Goal: Navigation & Orientation: Find specific page/section

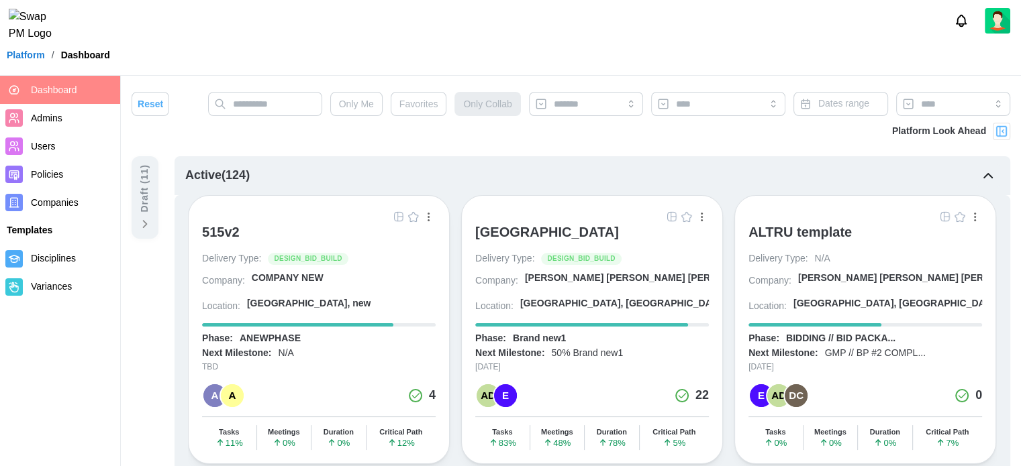
click at [1009, 21] on img at bounding box center [997, 21] width 26 height 26
click at [1001, 28] on img at bounding box center [997, 21] width 26 height 26
click at [999, 23] on img at bounding box center [997, 21] width 26 height 26
click at [996, 34] on img at bounding box center [997, 21] width 26 height 26
click at [62, 208] on span "Companies" at bounding box center [55, 202] width 48 height 11
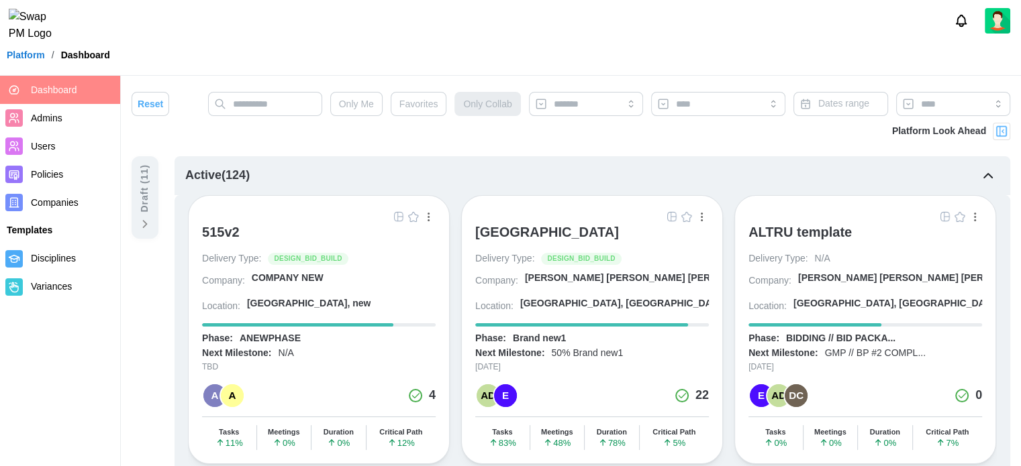
click at [55, 205] on span "Companies" at bounding box center [55, 202] width 48 height 11
click at [54, 211] on link "Companies" at bounding box center [60, 203] width 120 height 28
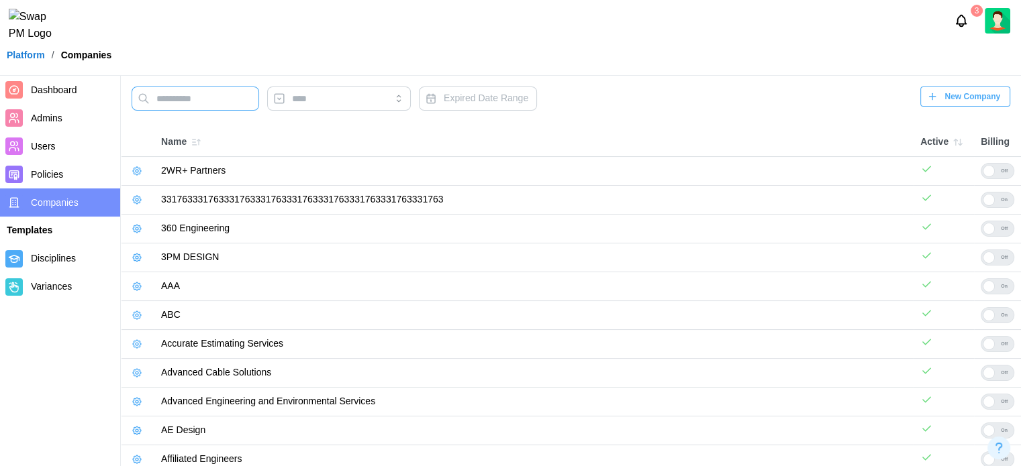
click at [168, 99] on input "text" at bounding box center [196, 99] width 128 height 24
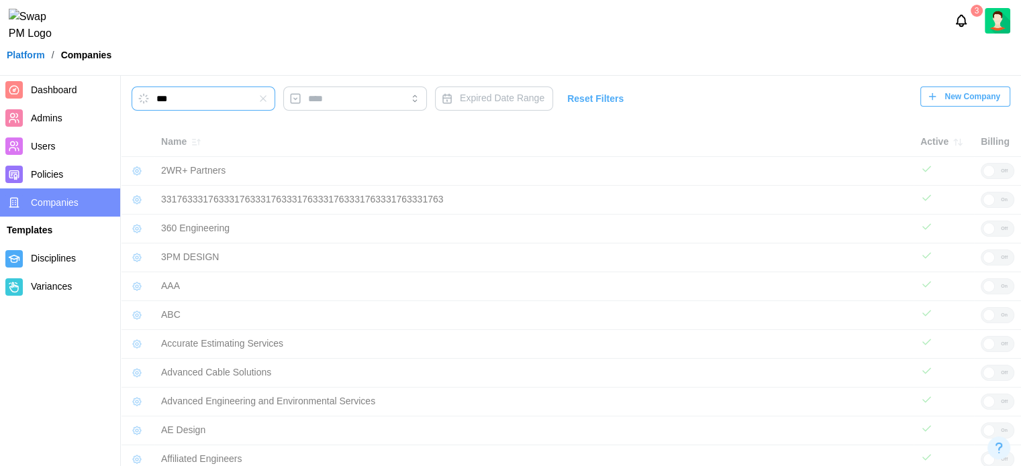
type input "***"
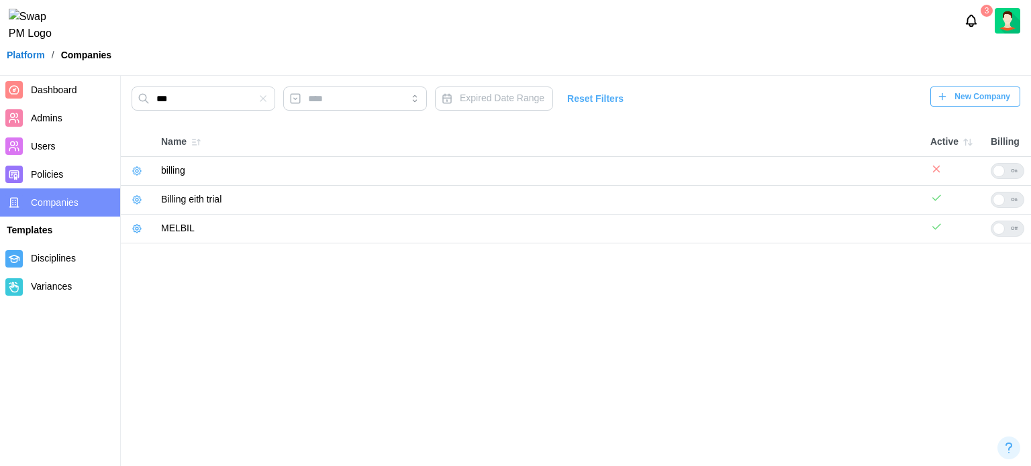
click at [143, 198] on button "button" at bounding box center [137, 200] width 19 height 19
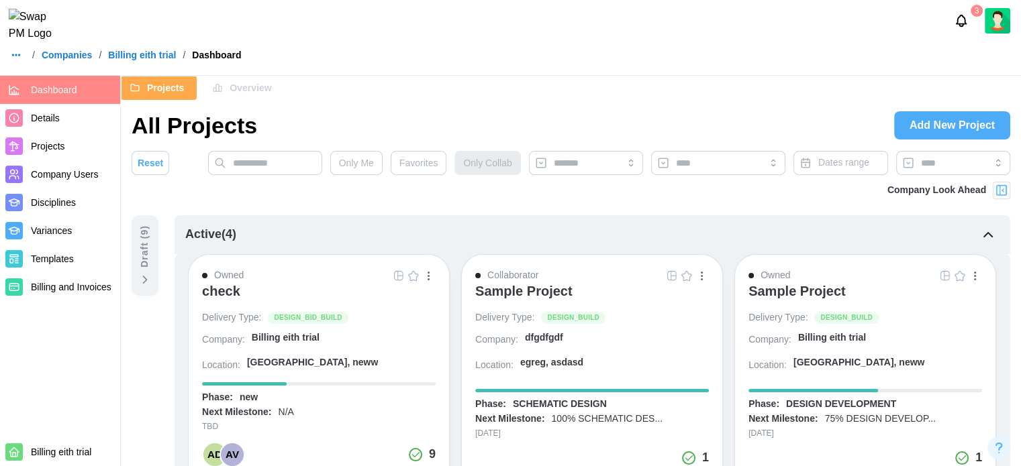
click at [940, 466] on div "Owned Sample Project Delivery Type: DESIGN_BUILD Company: Billing eith trial Lo…" at bounding box center [865, 388] width 262 height 269
click at [666, 88] on div "Projects Overview" at bounding box center [571, 88] width 900 height 24
click at [234, 290] on div "check" at bounding box center [221, 291] width 38 height 16
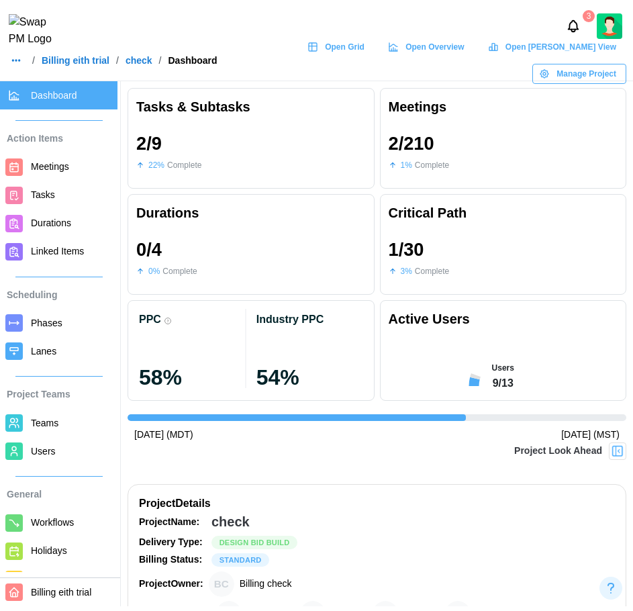
scroll to position [0, 974]
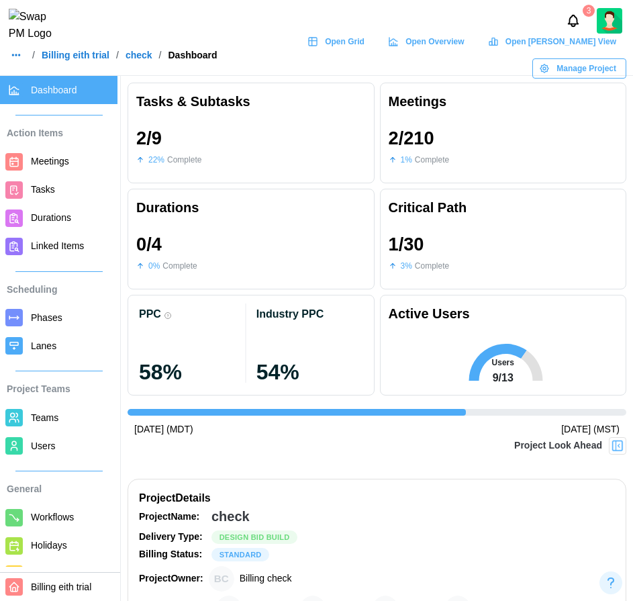
click at [51, 318] on span "Phases" at bounding box center [47, 317] width 32 height 11
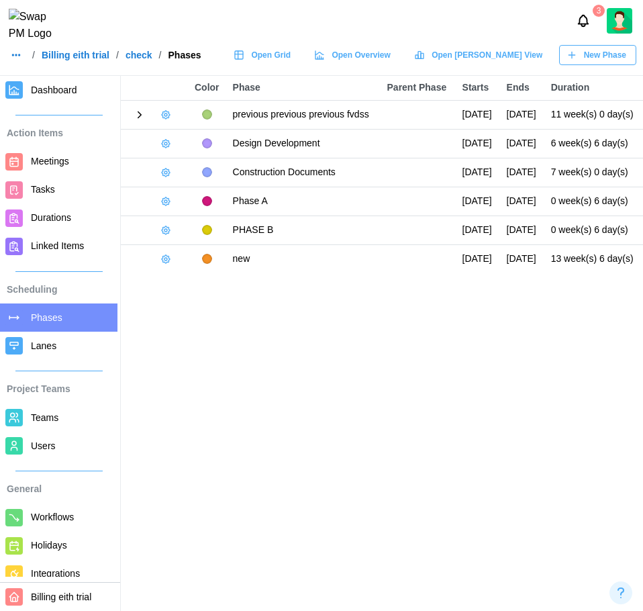
click at [143, 121] on icon at bounding box center [140, 115] width 12 height 12
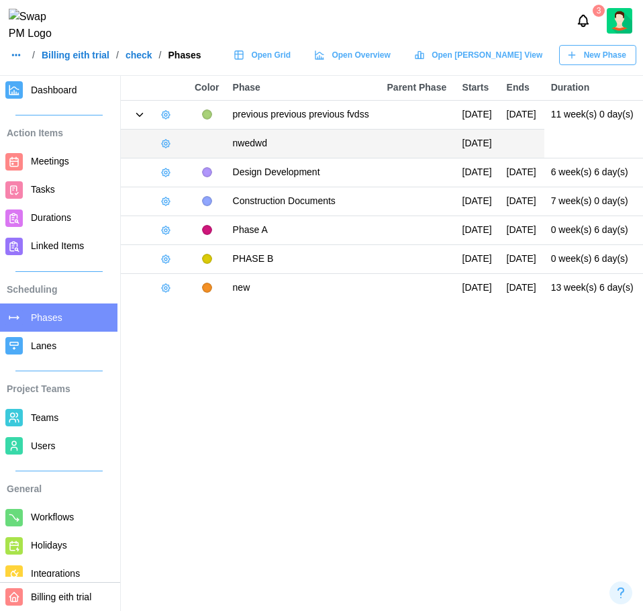
click at [142, 116] on icon at bounding box center [140, 114] width 6 height 3
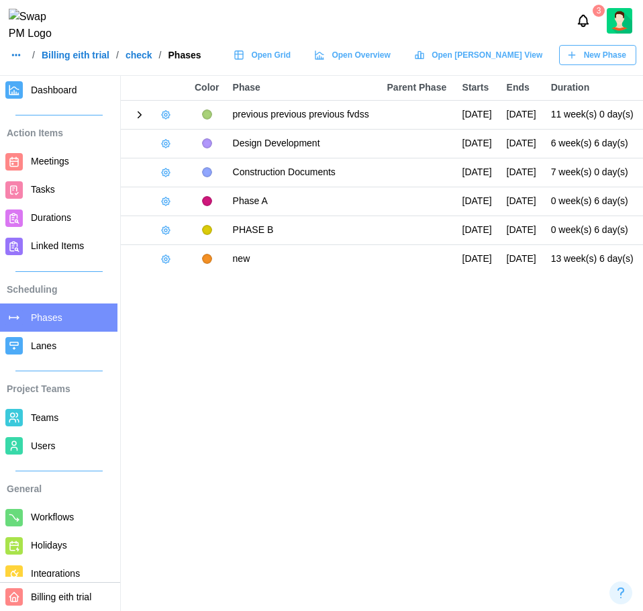
click at [498, 383] on main "Color Phase Parent Phase Starts Ends Duration previous previous previous fvdss …" at bounding box center [321, 305] width 643 height 611
click at [38, 412] on span "Teams" at bounding box center [45, 417] width 28 height 11
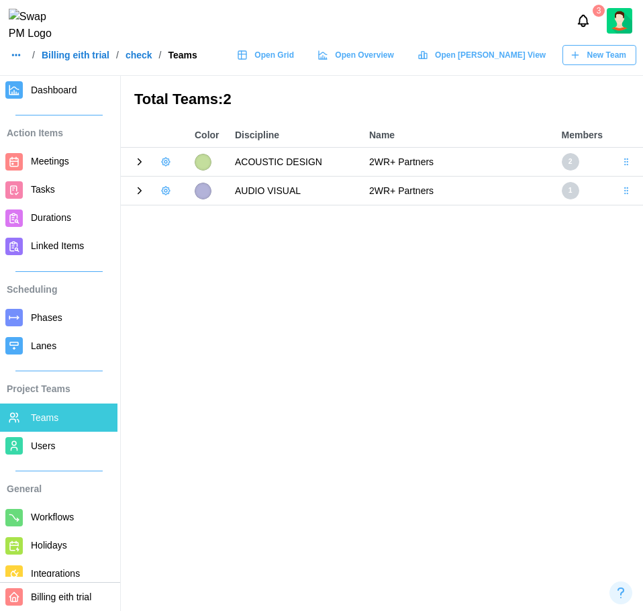
click at [140, 165] on icon at bounding box center [140, 162] width 12 height 12
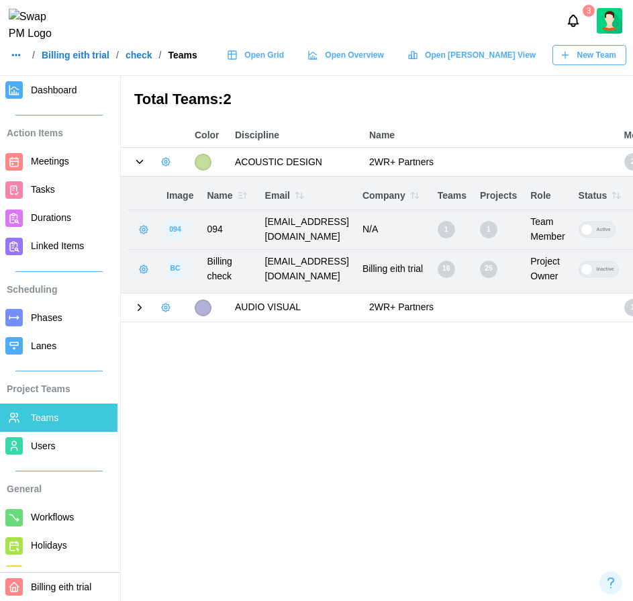
click at [143, 308] on icon at bounding box center [140, 307] width 12 height 12
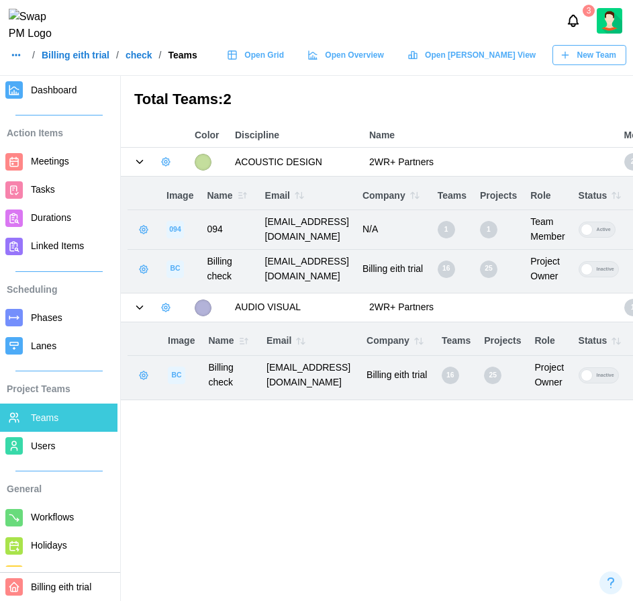
click at [53, 156] on span "Meetings" at bounding box center [50, 161] width 38 height 11
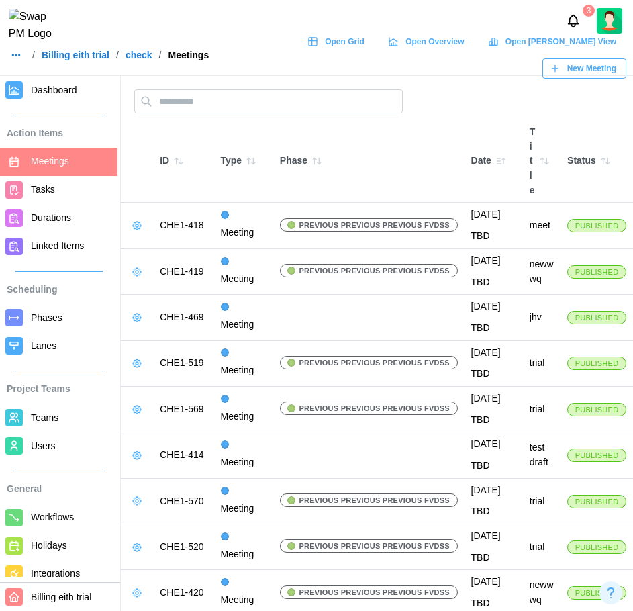
click at [177, 160] on icon "button" at bounding box center [175, 161] width 3 height 6
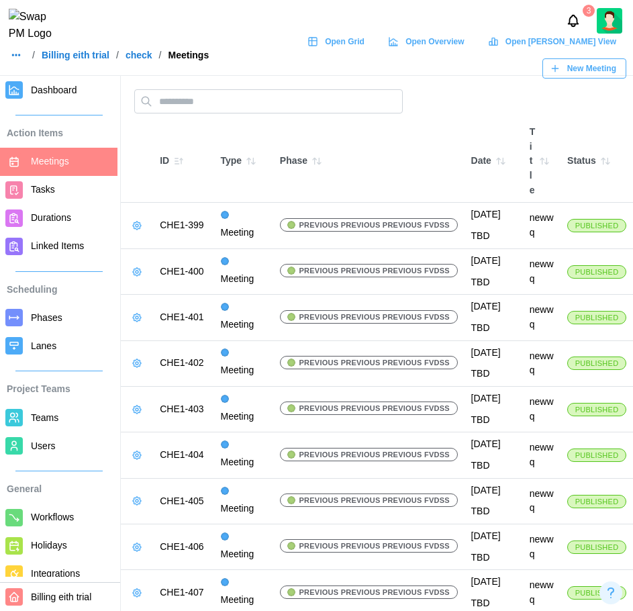
click at [178, 160] on icon "button" at bounding box center [178, 161] width 11 height 11
click at [184, 162] on icon "button" at bounding box center [178, 161] width 11 height 11
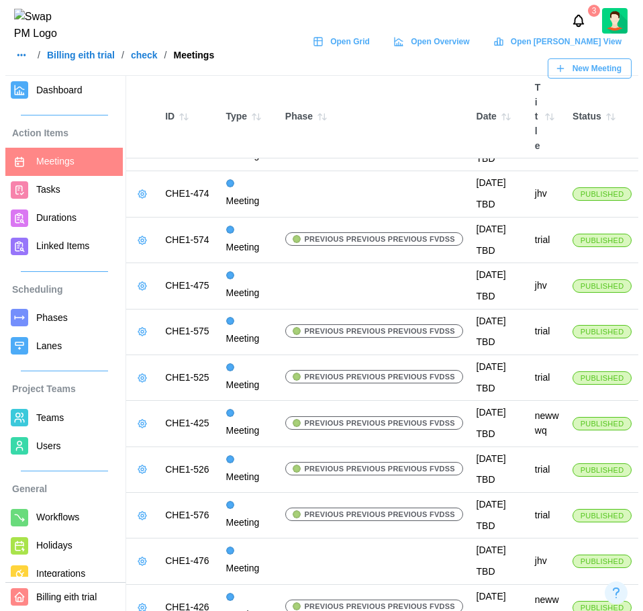
scroll to position [942, 0]
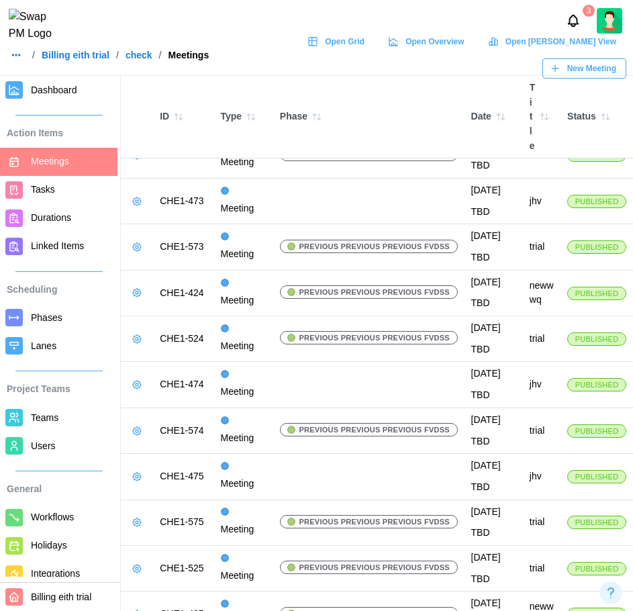
click at [134, 159] on icon "button" at bounding box center [137, 155] width 8 height 8
click at [154, 465] on button "Edit Meeting" at bounding box center [178, 466] width 95 height 24
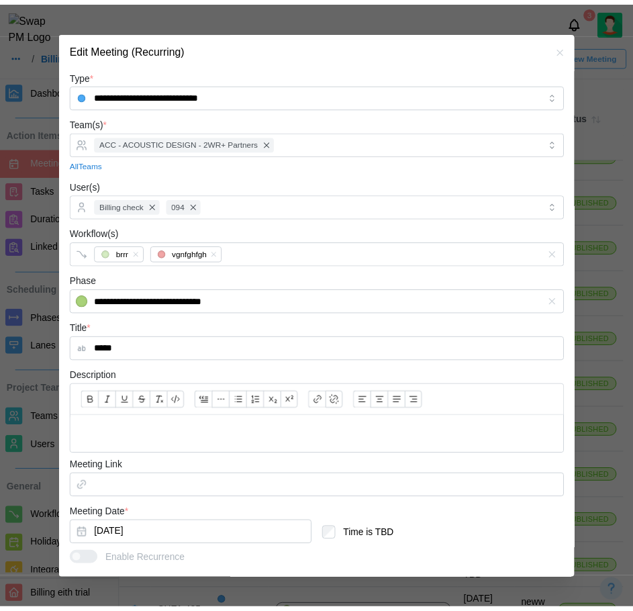
scroll to position [136, 0]
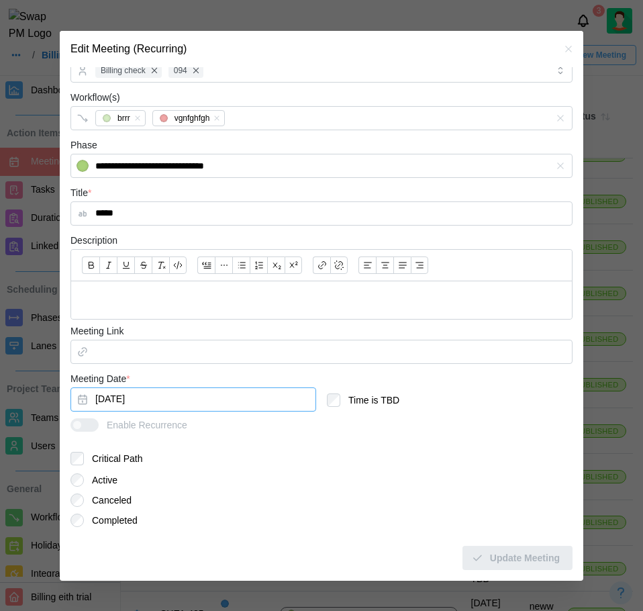
click at [134, 405] on button "[DATE]" at bounding box center [193, 399] width 246 height 24
click at [561, 49] on button "button" at bounding box center [568, 49] width 15 height 15
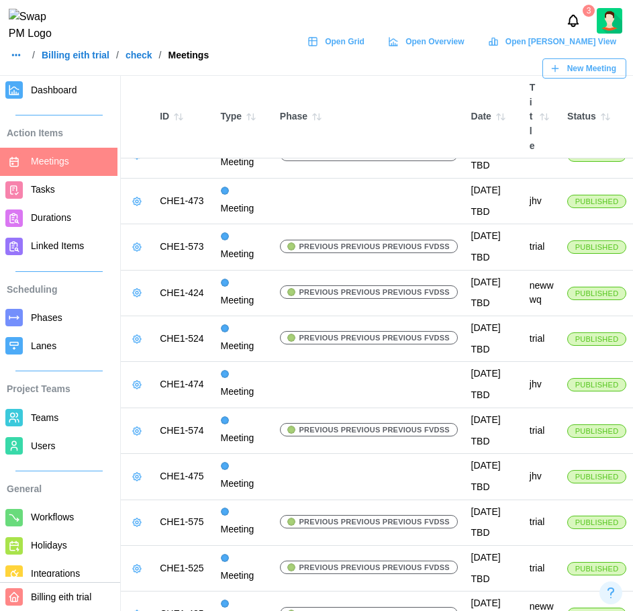
click at [58, 87] on span "Dashboard" at bounding box center [54, 90] width 46 height 11
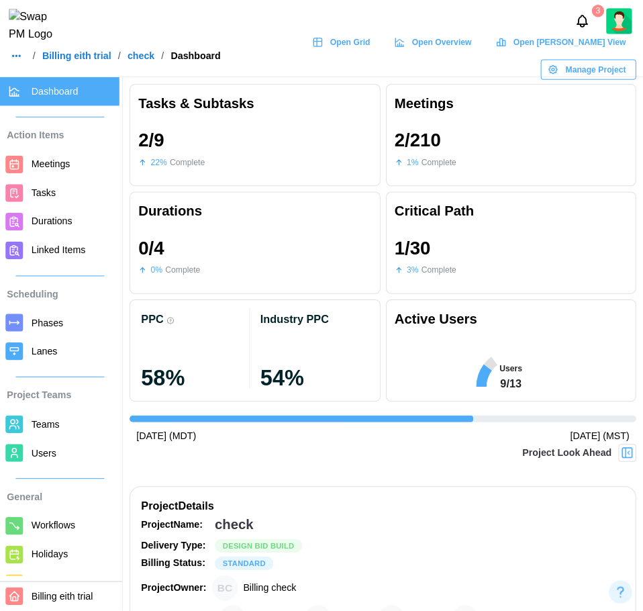
scroll to position [0, 974]
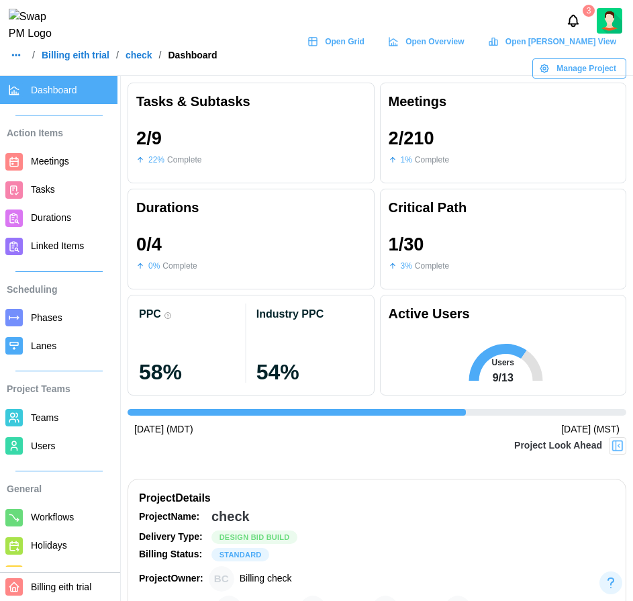
click at [53, 183] on span "Tasks" at bounding box center [71, 189] width 81 height 17
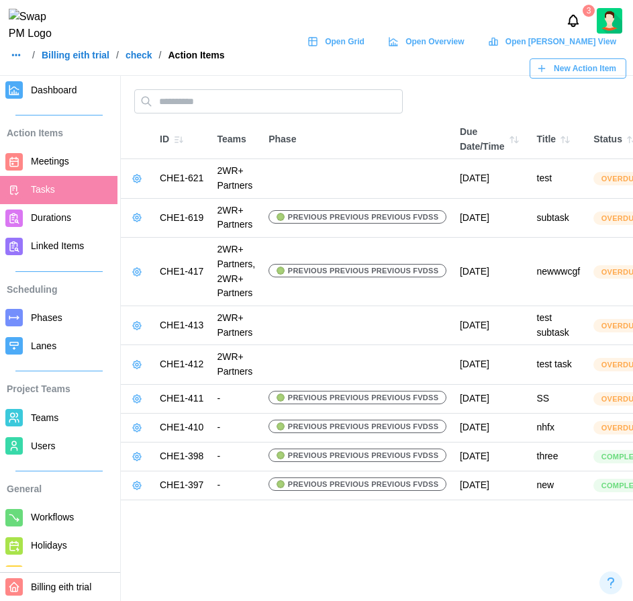
click at [54, 225] on span "Durations" at bounding box center [71, 217] width 81 height 17
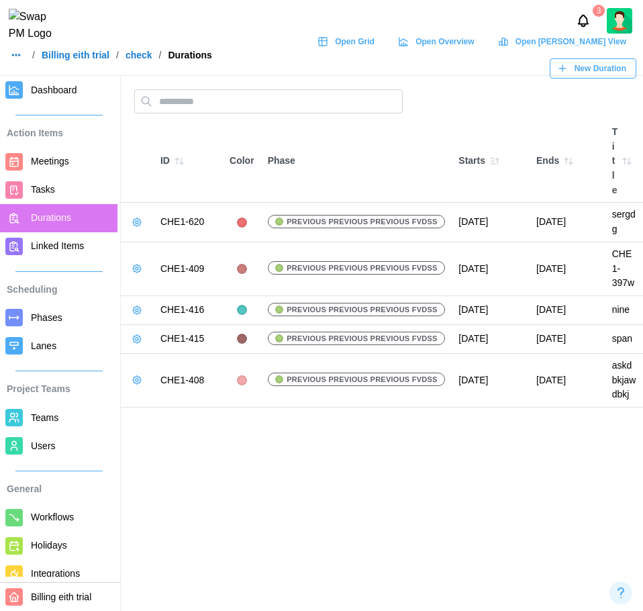
click at [40, 521] on span "Workflows" at bounding box center [52, 516] width 43 height 11
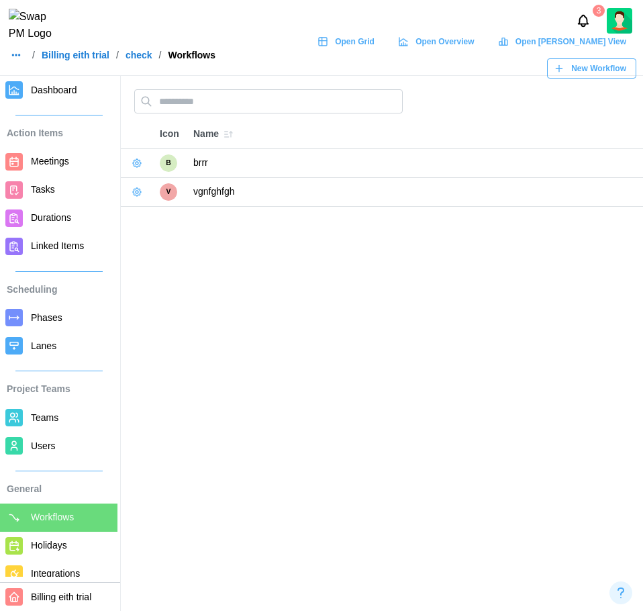
click at [142, 164] on button "button" at bounding box center [137, 163] width 19 height 19
click at [205, 344] on main "Icon Name B brrr V vgnfghfgh" at bounding box center [321, 305] width 643 height 611
